Goal: Task Accomplishment & Management: Use online tool/utility

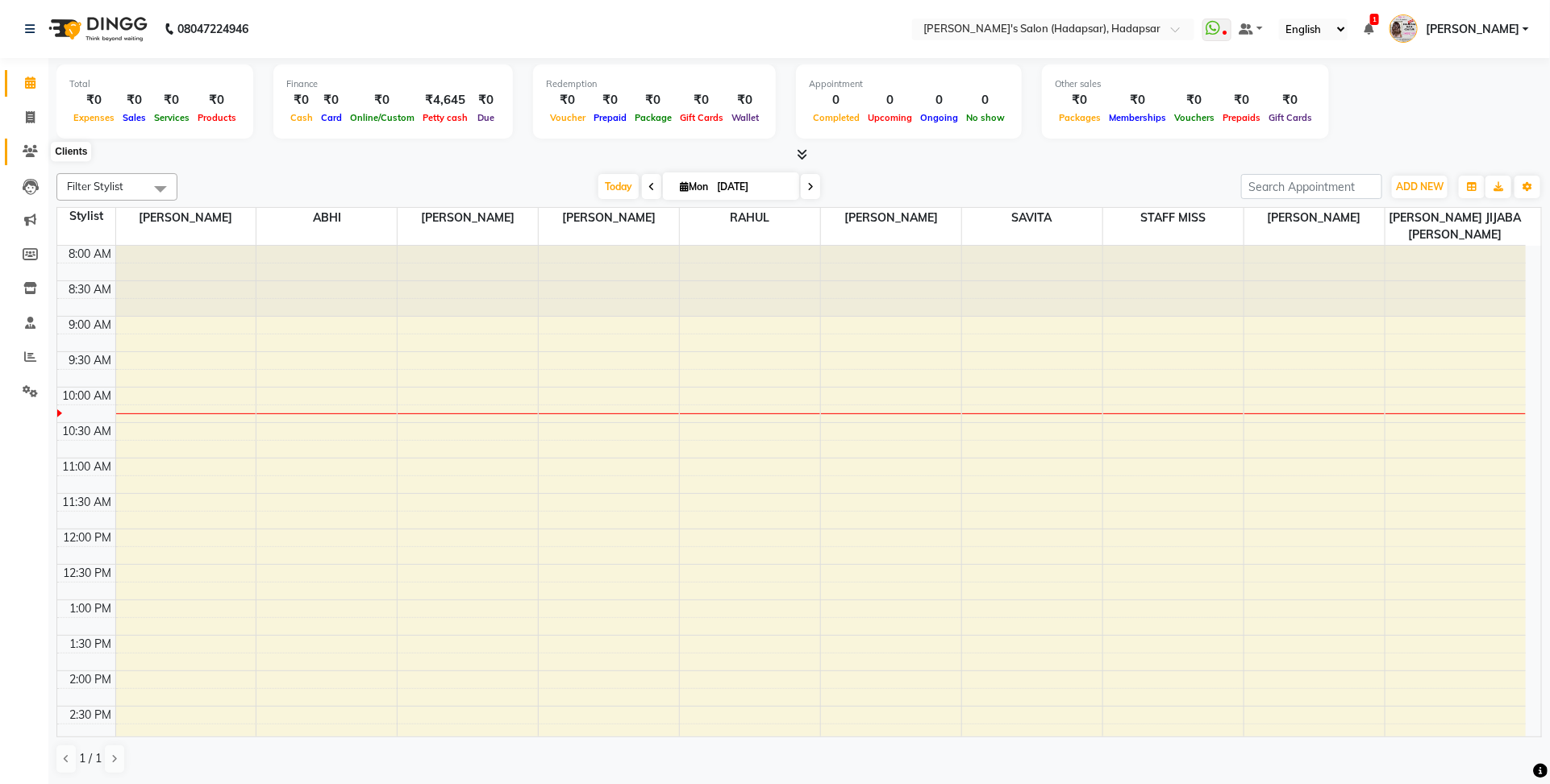
click at [28, 143] on span at bounding box center [30, 152] width 28 height 19
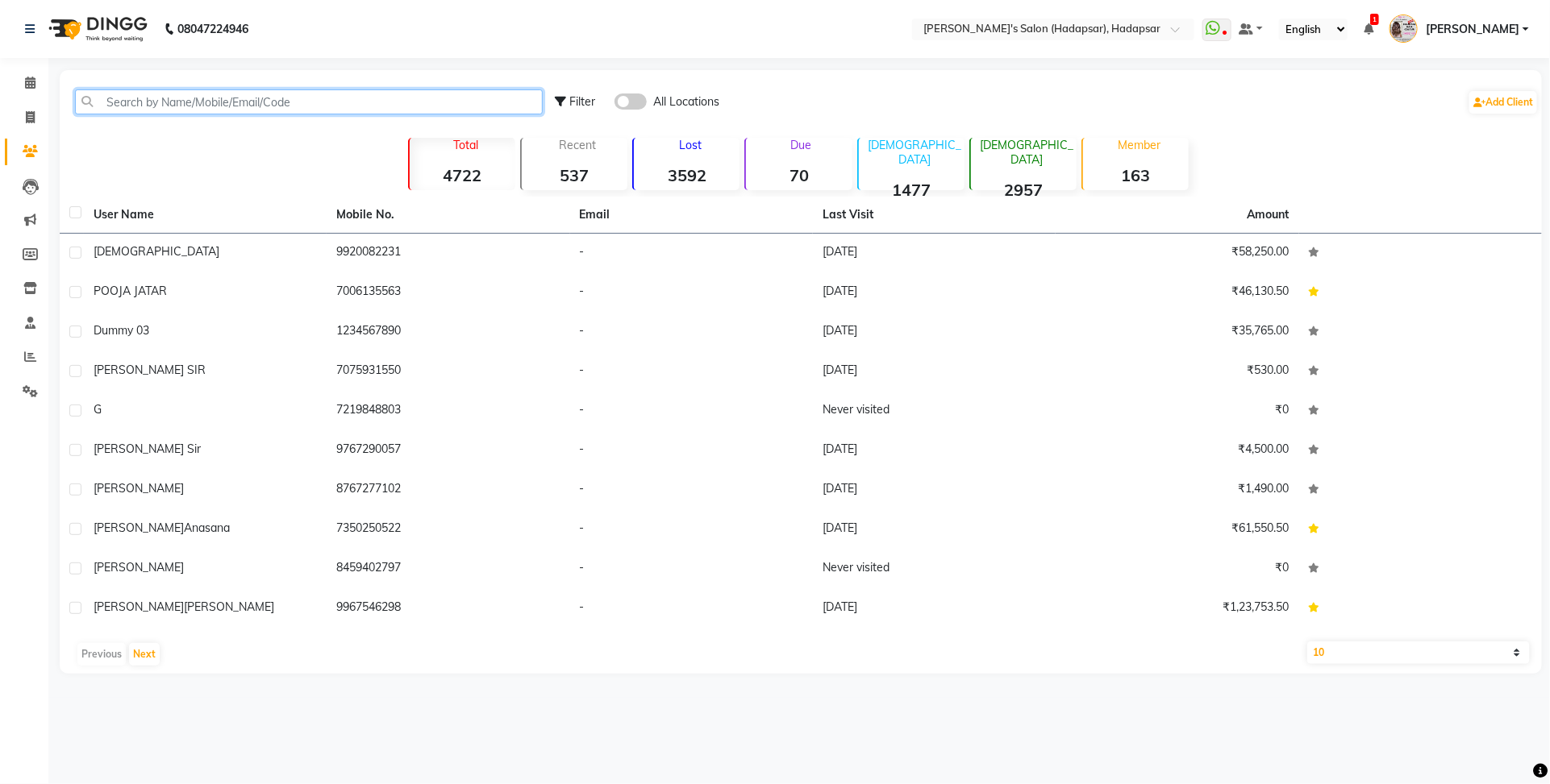
click at [352, 98] on input "text" at bounding box center [308, 102] width 468 height 25
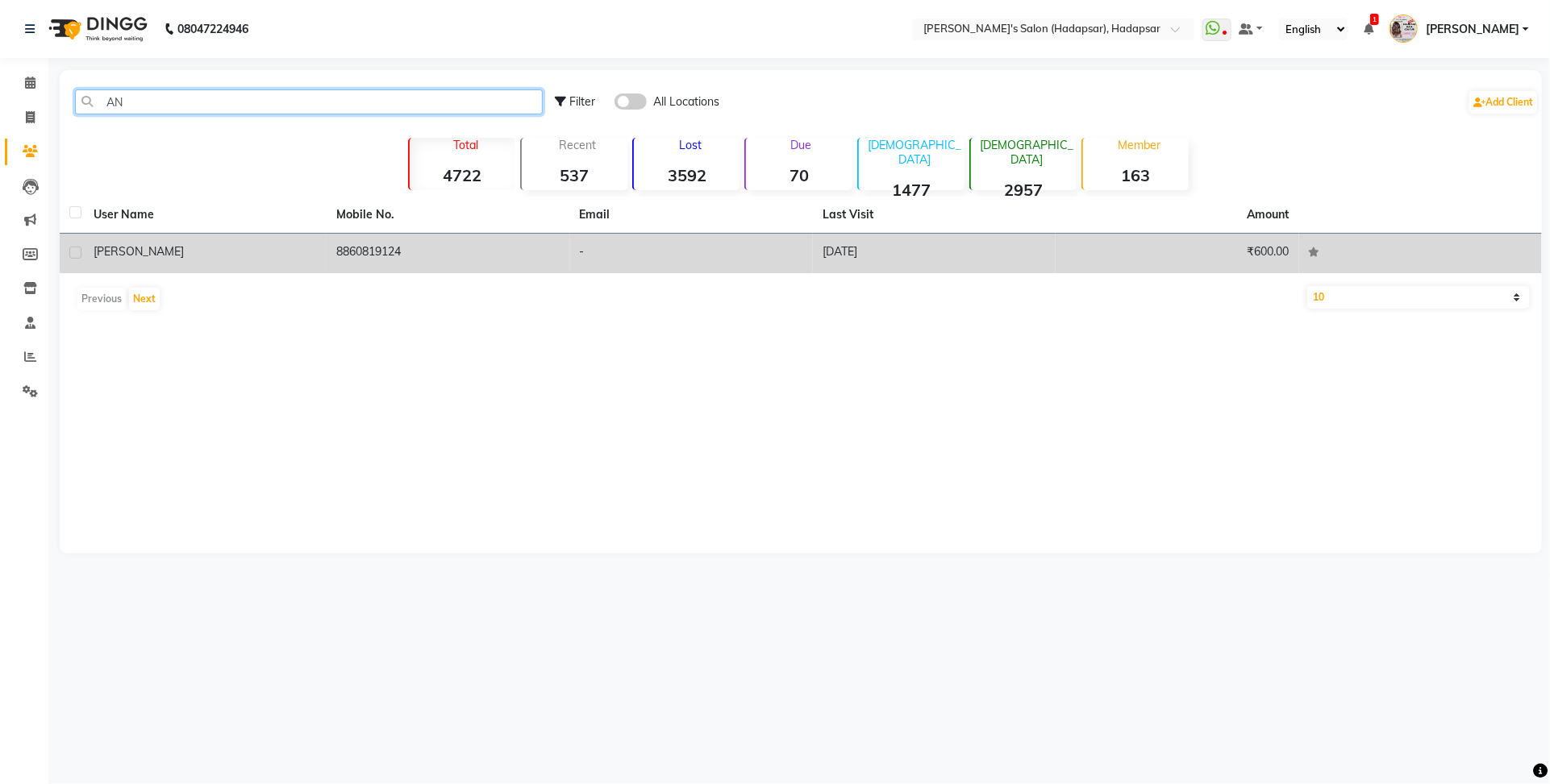
type input "A"
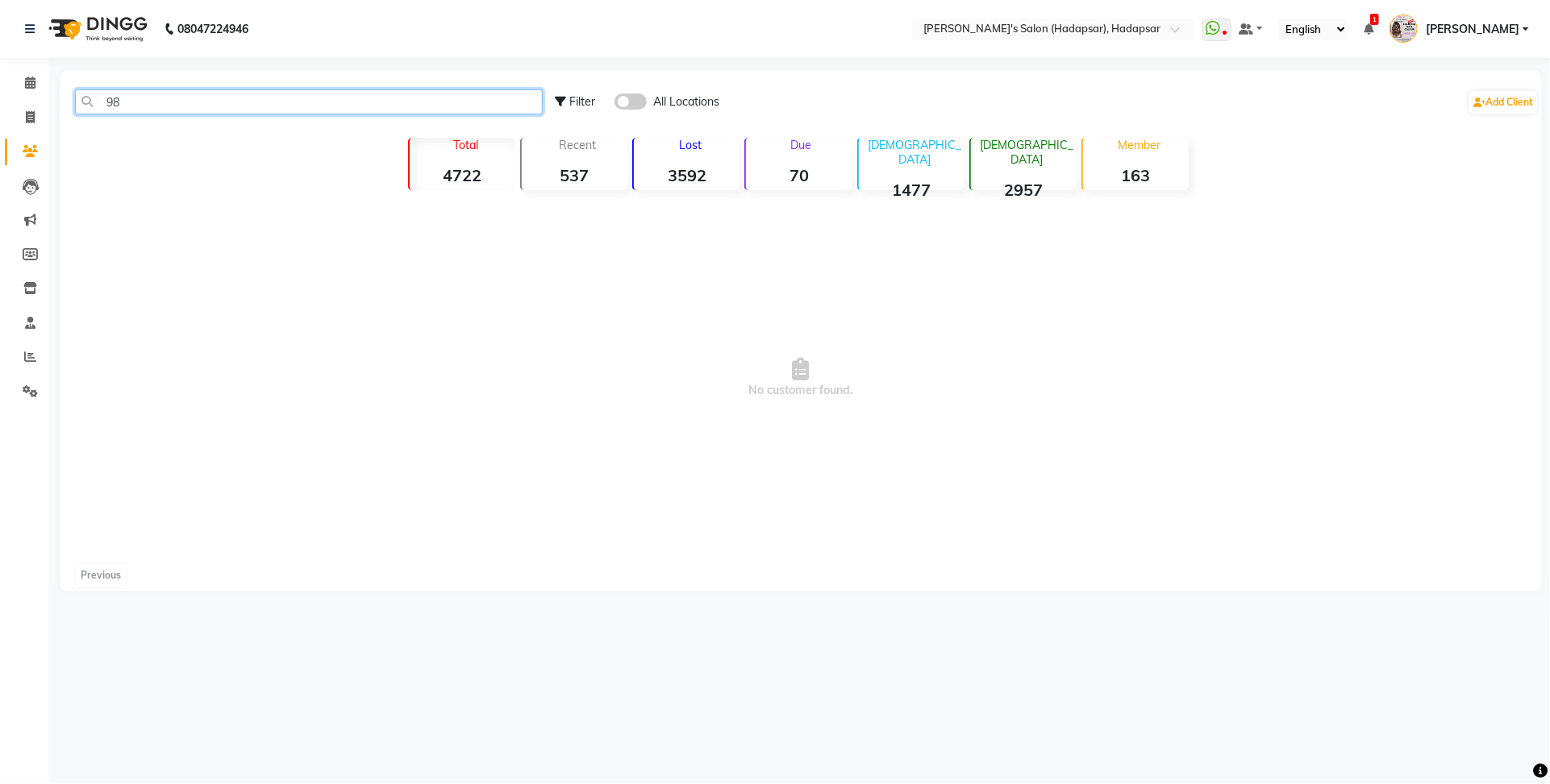
type input "9"
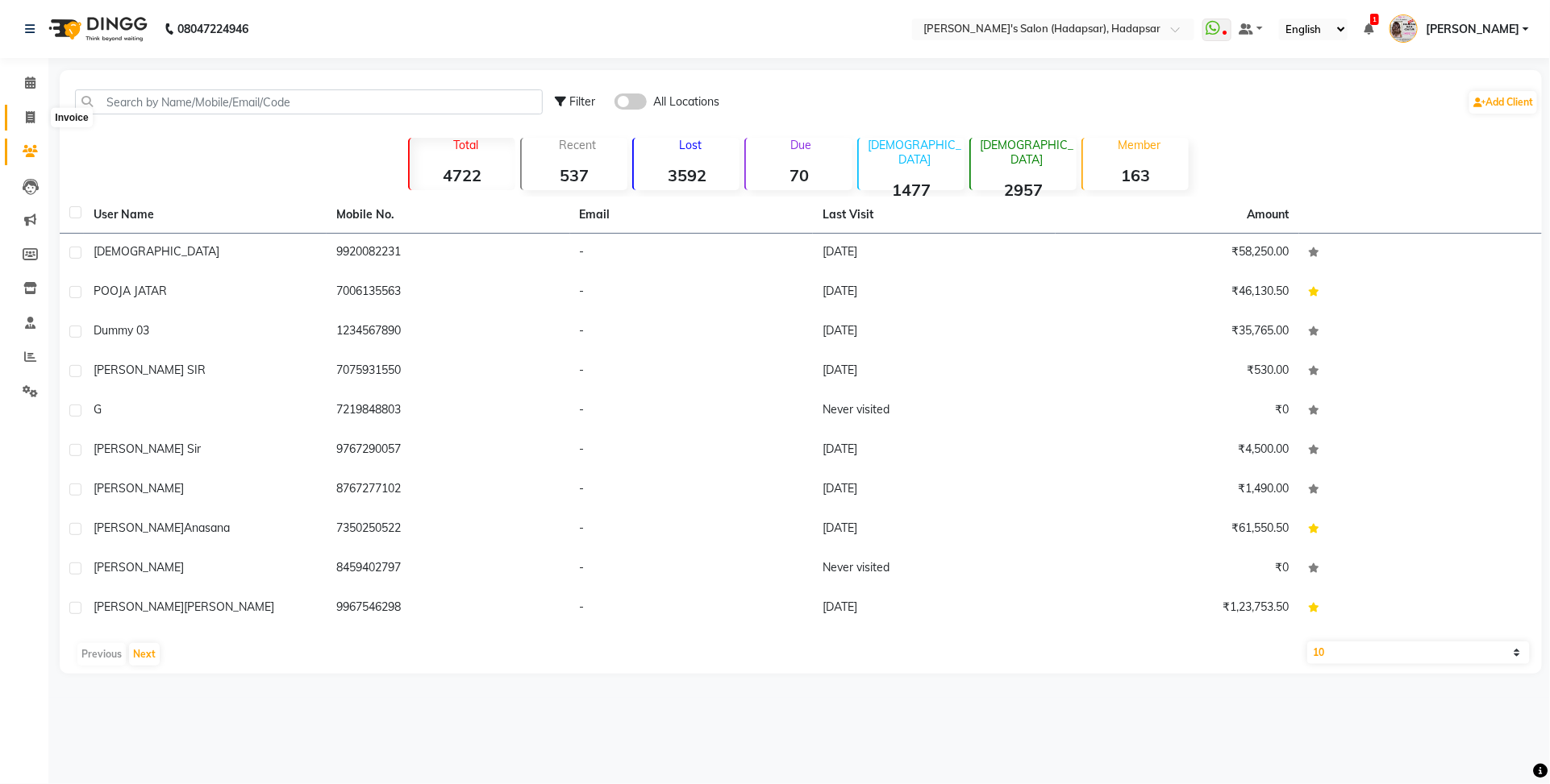
drag, startPoint x: 26, startPoint y: 108, endPoint x: 122, endPoint y: 9, distance: 137.9
click at [27, 106] on link "Invoice" at bounding box center [24, 118] width 39 height 27
select select "108"
select select "service"
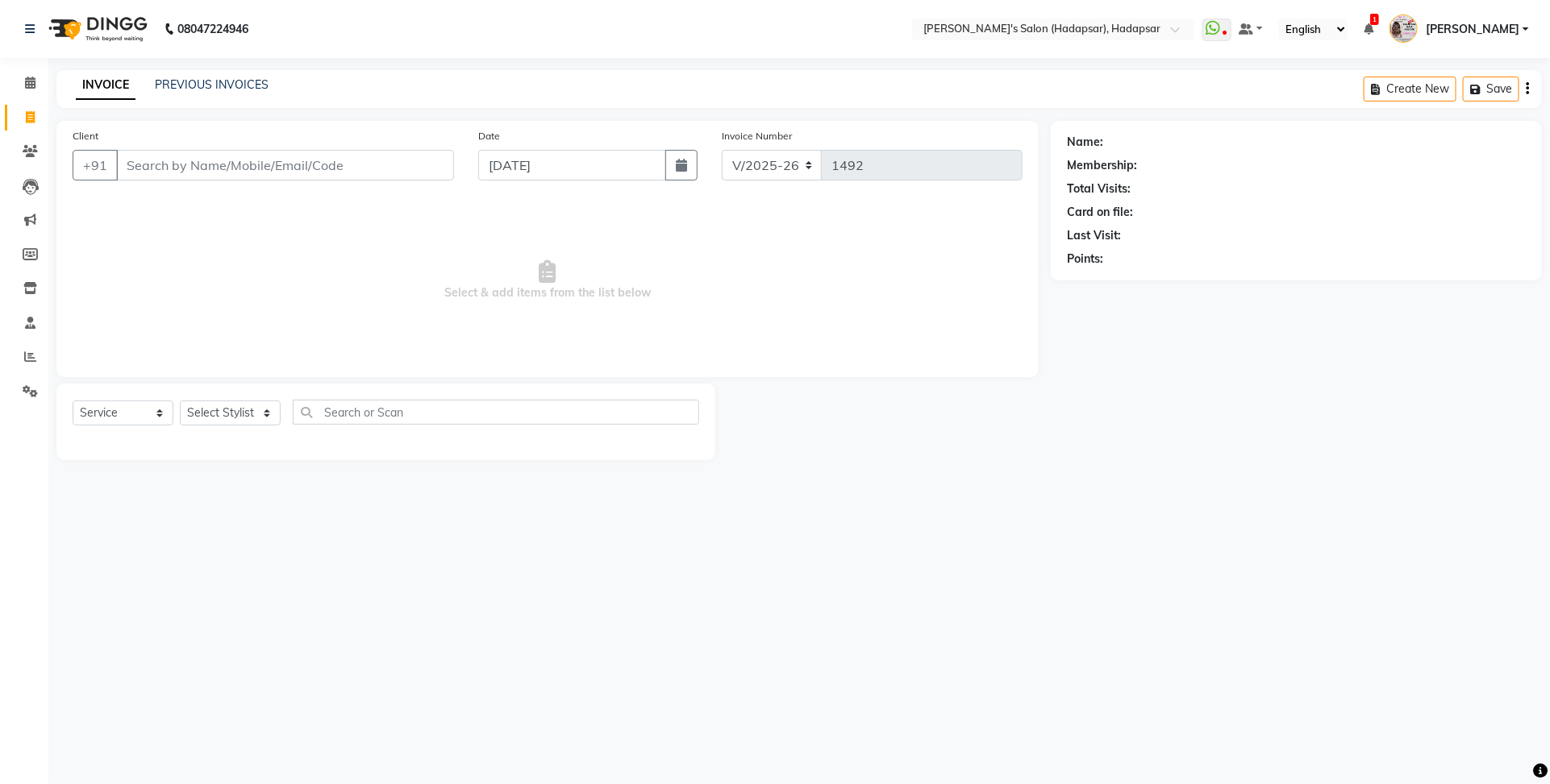
select select "9451"
